Goal: Find specific page/section: Find specific page/section

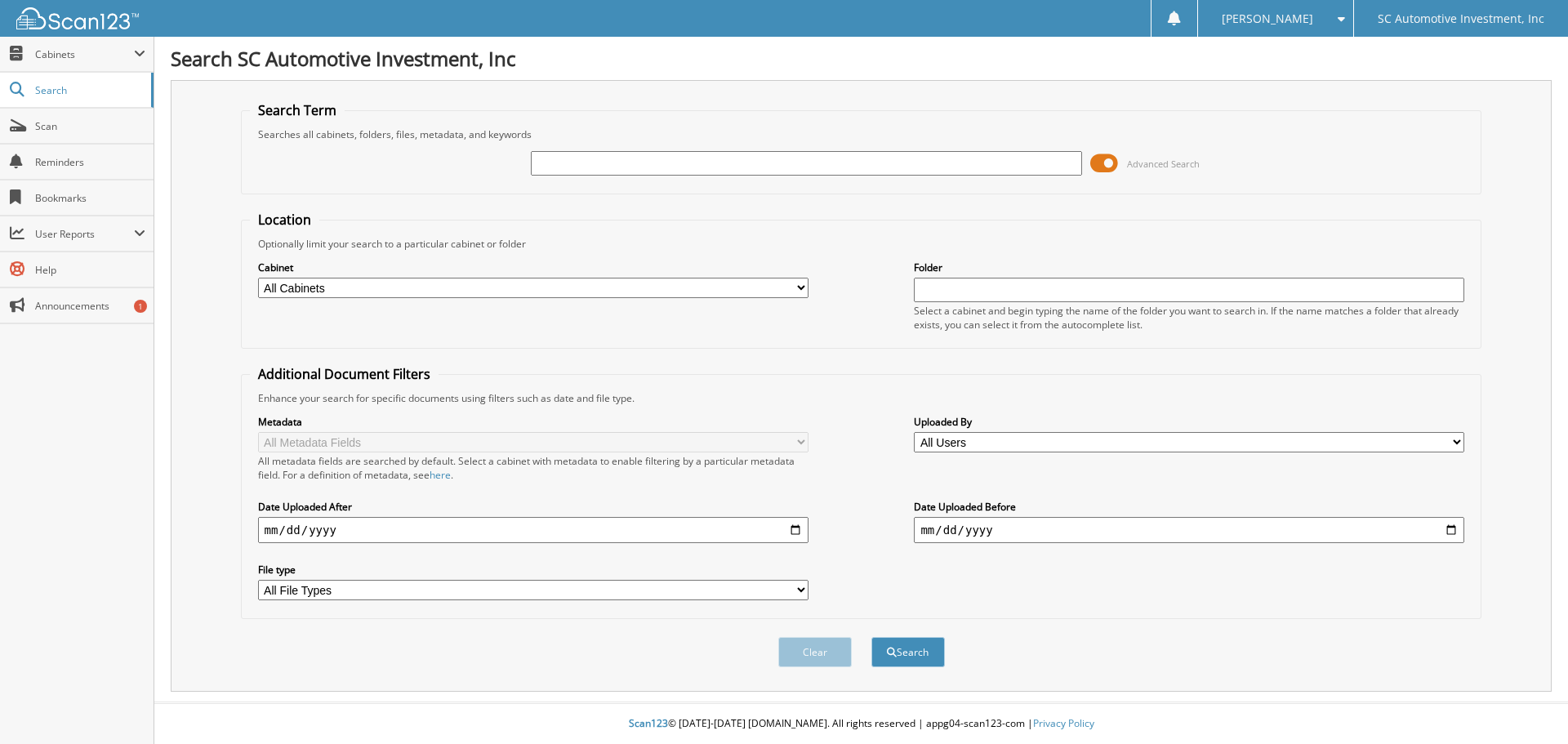
click at [654, 163] on input "text" at bounding box center [806, 164] width 550 height 25
type input "0043623"
click at [871, 638] on button "Search" at bounding box center [908, 653] width 74 height 31
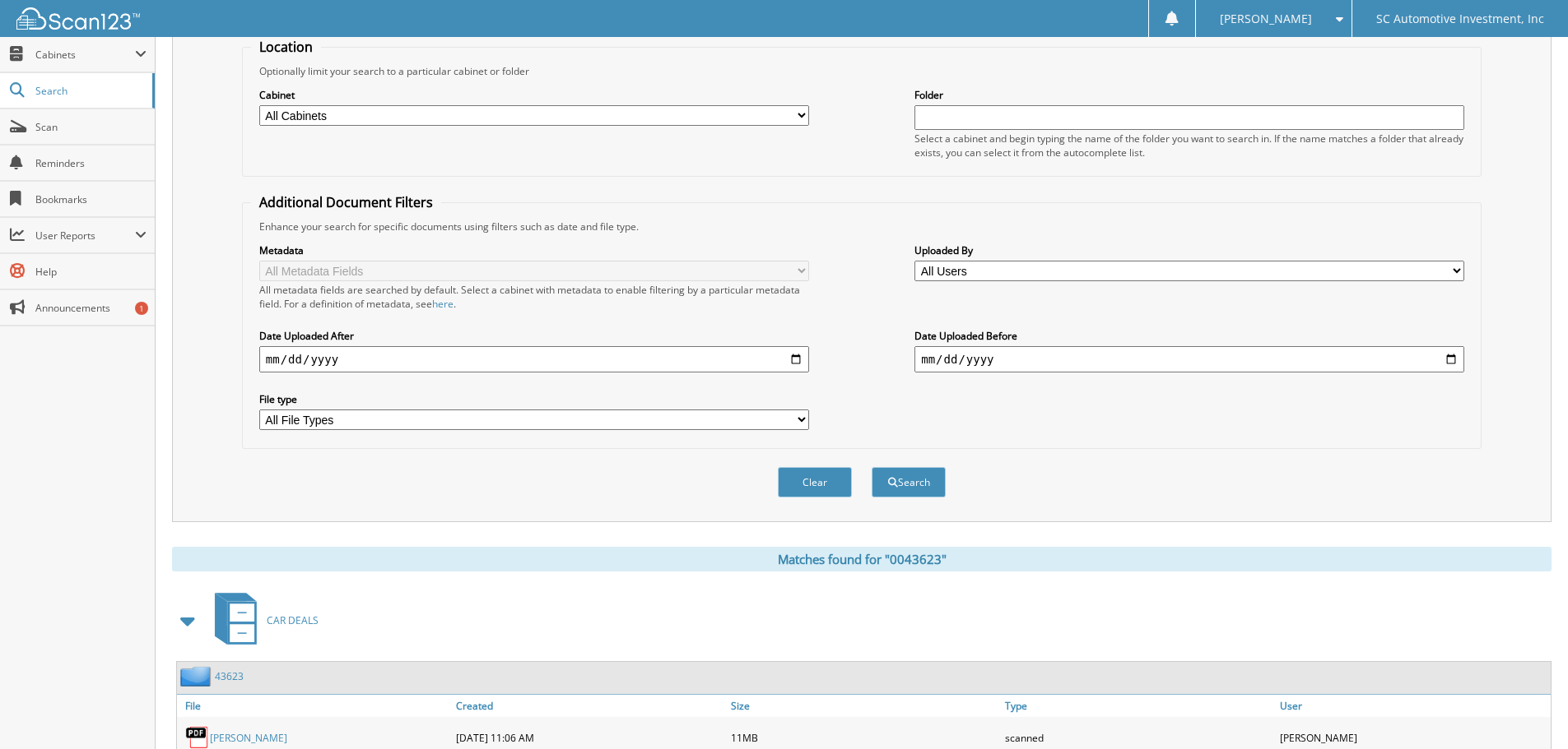
scroll to position [270, 0]
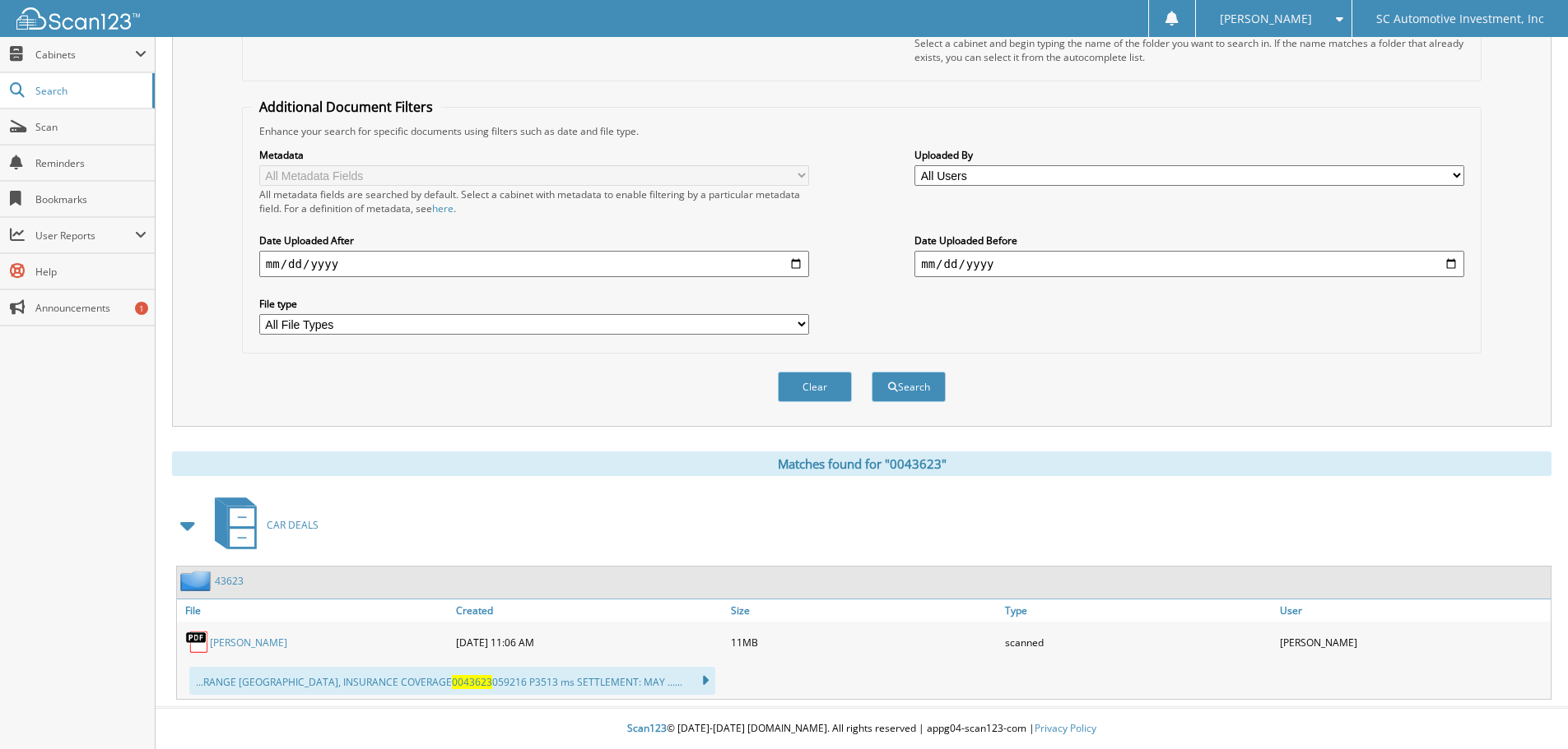
click at [266, 644] on link "JAIME SALGADO" at bounding box center [248, 643] width 77 height 14
